Goal: Information Seeking & Learning: Learn about a topic

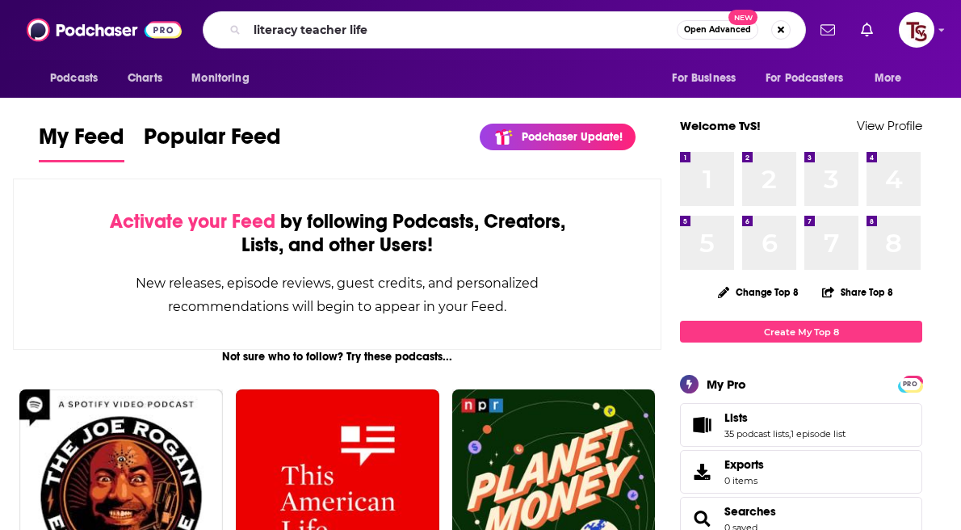
type input "literacy teacher life"
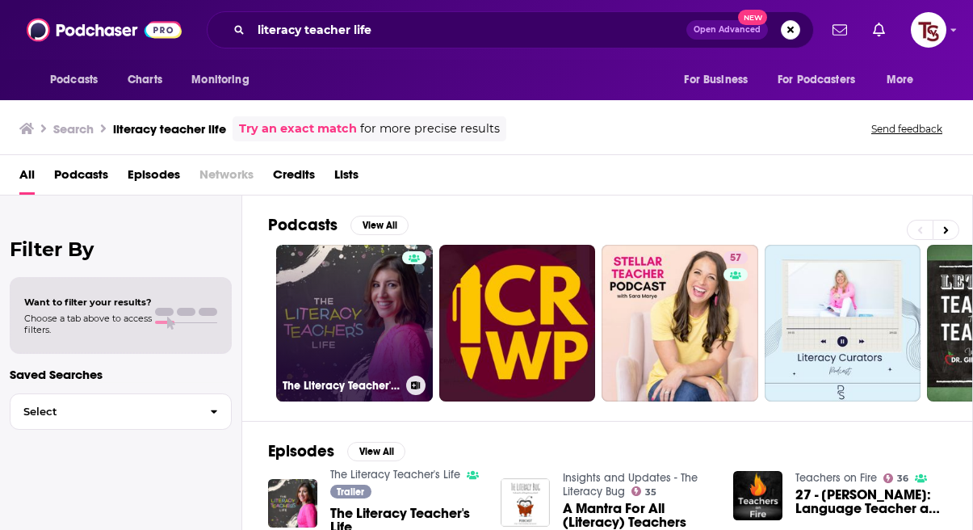
click at [366, 291] on link "The Literacy Teacher's Life" at bounding box center [354, 323] width 157 height 157
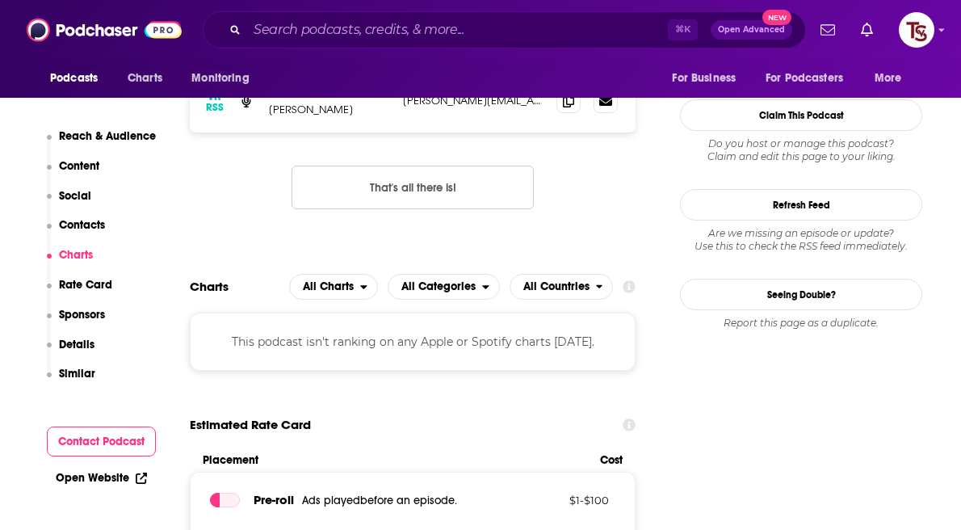
scroll to position [1291, 0]
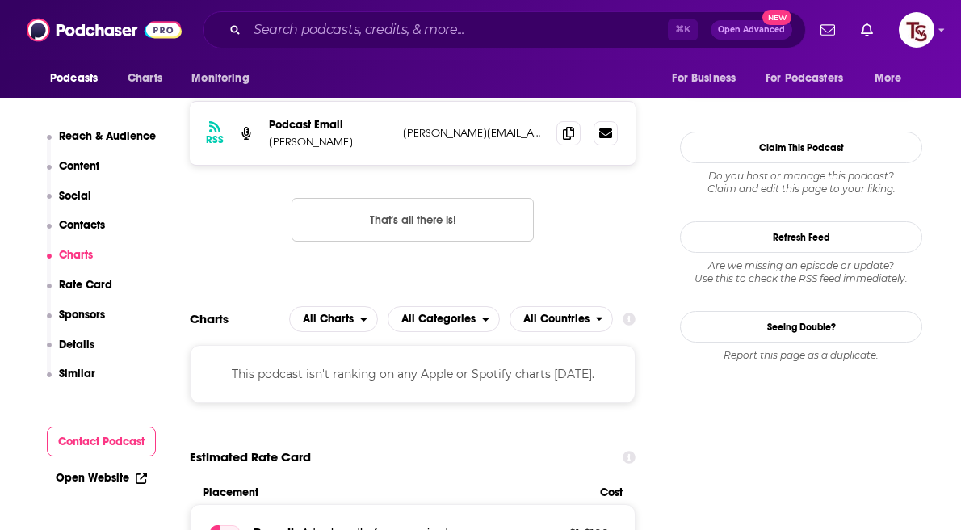
click at [103, 134] on p "Reach & Audience" at bounding box center [107, 136] width 97 height 14
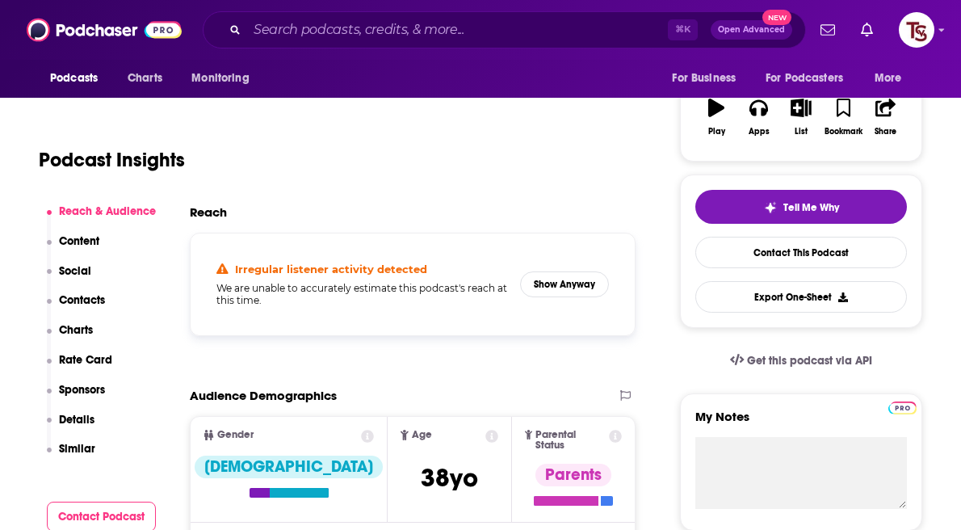
scroll to position [241, 0]
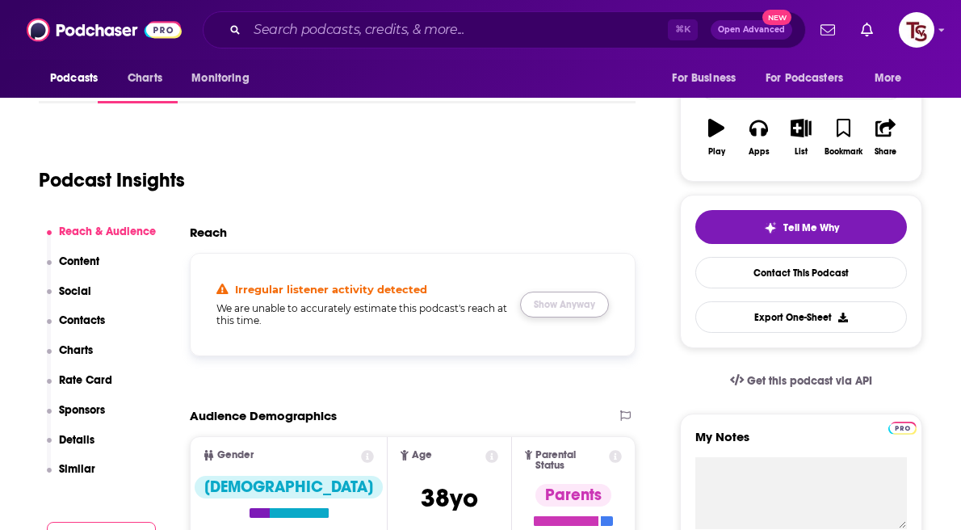
click at [584, 310] on button "Show Anyway" at bounding box center [564, 304] width 89 height 26
